Goal: Information Seeking & Learning: Learn about a topic

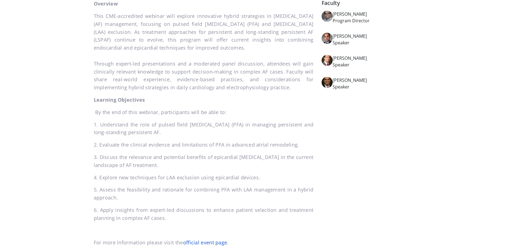
scroll to position [248, 0]
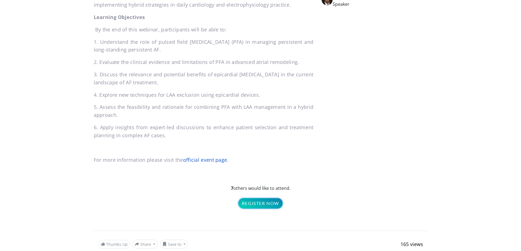
click at [259, 198] on link "Register Now" at bounding box center [260, 203] width 44 height 10
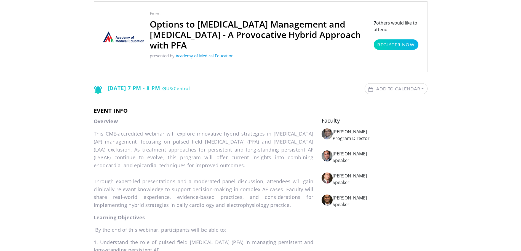
scroll to position [0, 0]
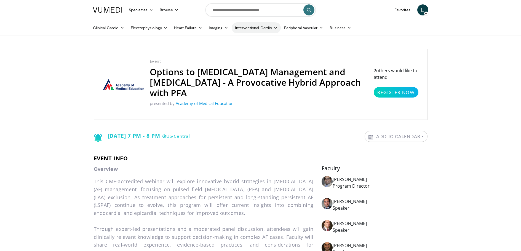
click at [258, 29] on link "Interventional Cardio" at bounding box center [256, 27] width 49 height 11
click at [247, 66] on link "Structural" at bounding box center [265, 67] width 66 height 9
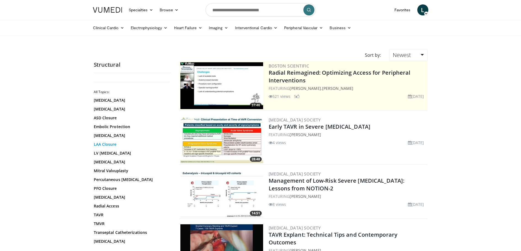
click at [99, 144] on link "LAA Closure" at bounding box center [131, 145] width 74 height 6
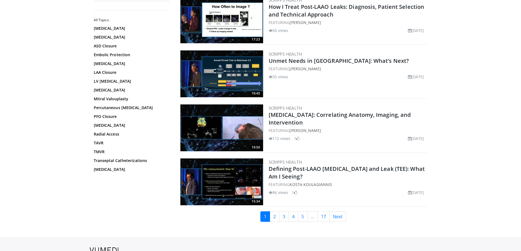
scroll to position [1213, 0]
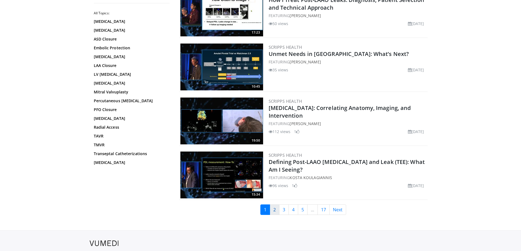
click at [276, 211] on link "2" at bounding box center [275, 209] width 10 height 10
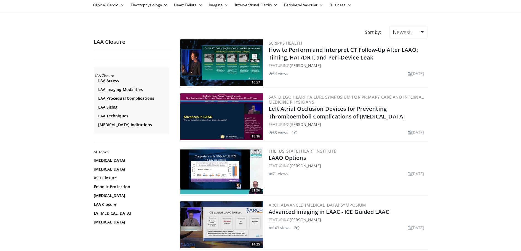
scroll to position [28, 0]
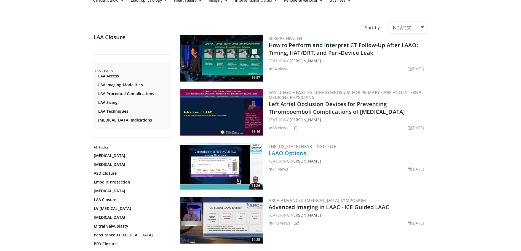
click at [283, 154] on link "LAAO Options" at bounding box center [286, 152] width 37 height 7
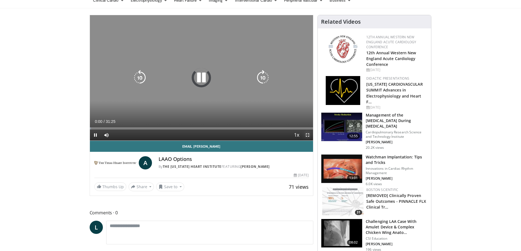
click at [307, 134] on span "Video Player" at bounding box center [307, 135] width 11 height 11
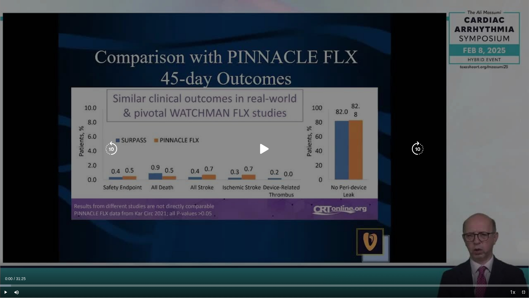
click at [264, 148] on icon "Video Player" at bounding box center [264, 148] width 15 height 15
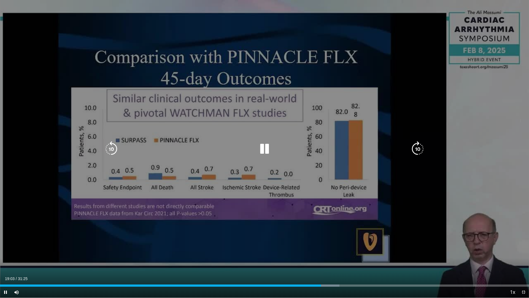
click at [111, 146] on icon "Video Player" at bounding box center [111, 148] width 15 height 15
click at [267, 150] on icon "Video Player" at bounding box center [264, 148] width 15 height 15
click at [264, 149] on icon "Video Player" at bounding box center [264, 148] width 15 height 15
click at [109, 149] on icon "Video Player" at bounding box center [111, 148] width 15 height 15
click at [267, 147] on icon "Video Player" at bounding box center [264, 148] width 15 height 15
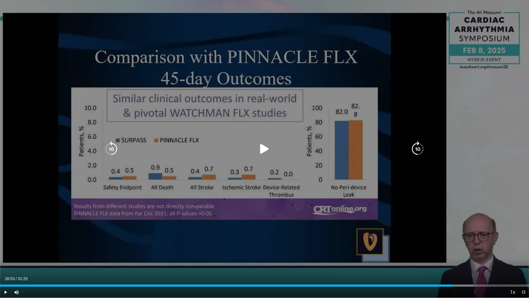
click at [262, 149] on icon "Video Player" at bounding box center [264, 148] width 15 height 15
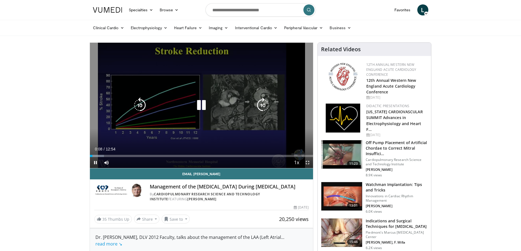
click at [200, 105] on icon "Video Player" at bounding box center [200, 105] width 15 height 15
